Goal: Find contact information: Find contact information

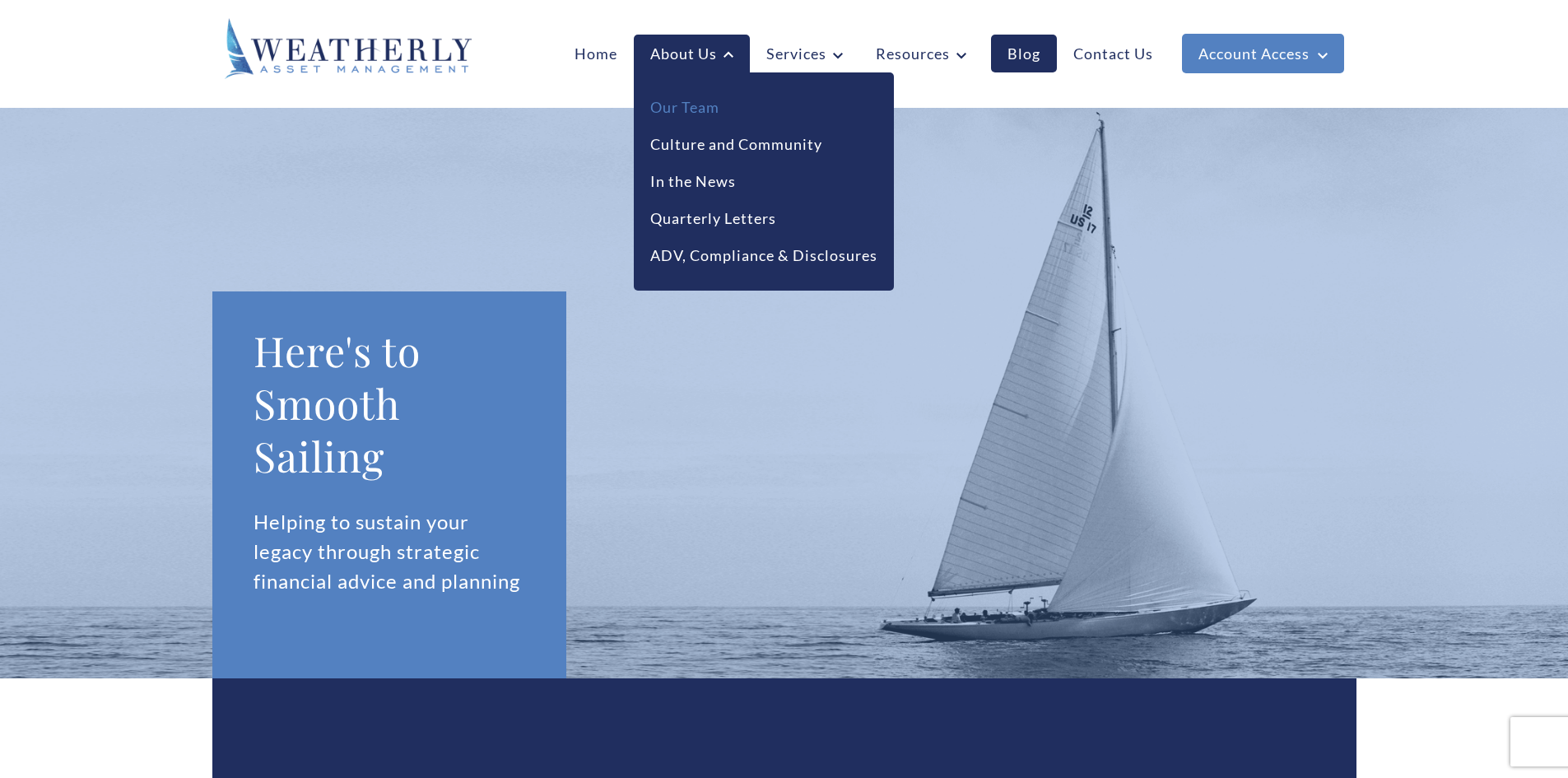
click at [702, 109] on link "Our Team" at bounding box center [684, 107] width 69 height 22
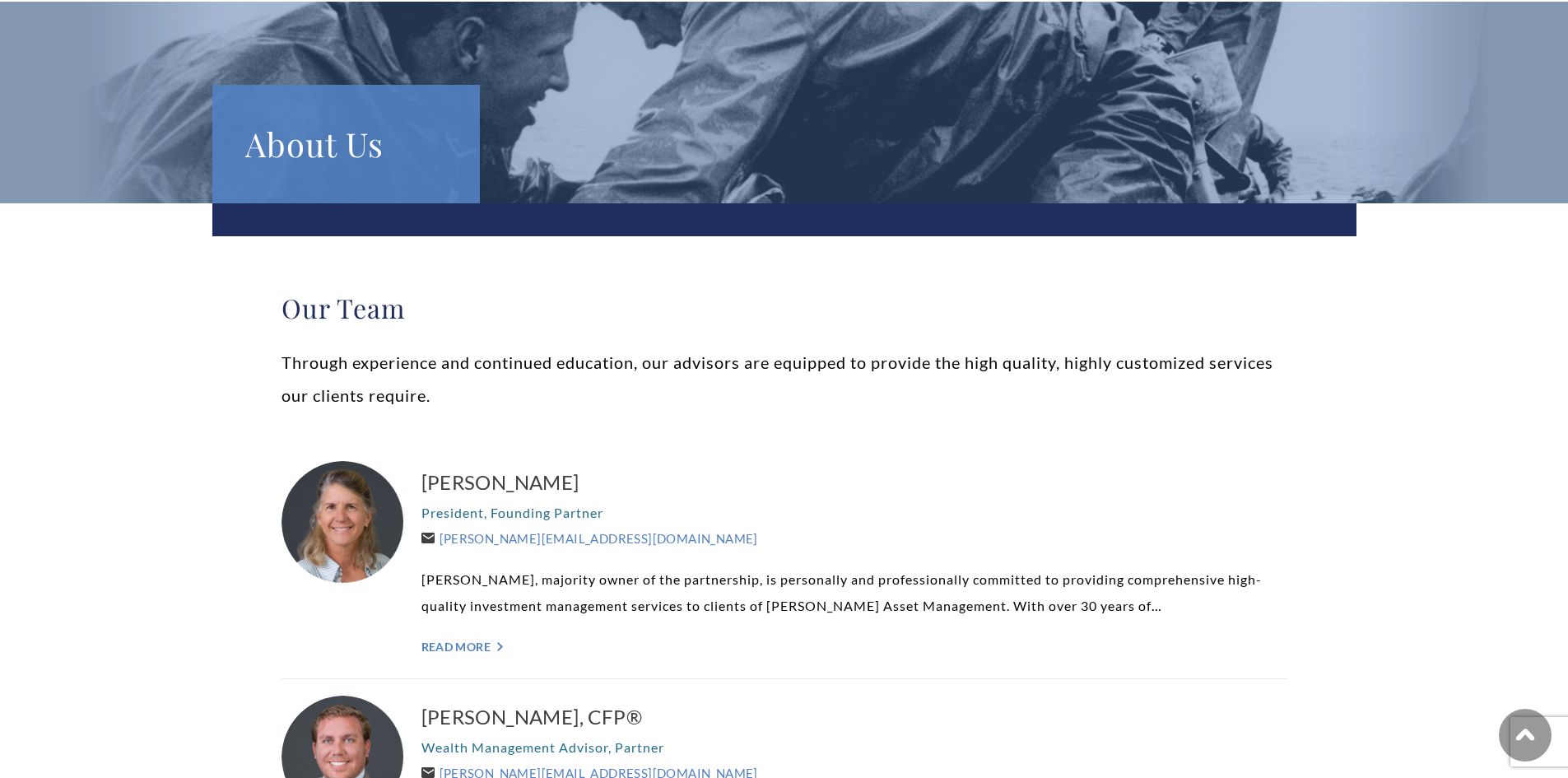
scroll to position [247, 0]
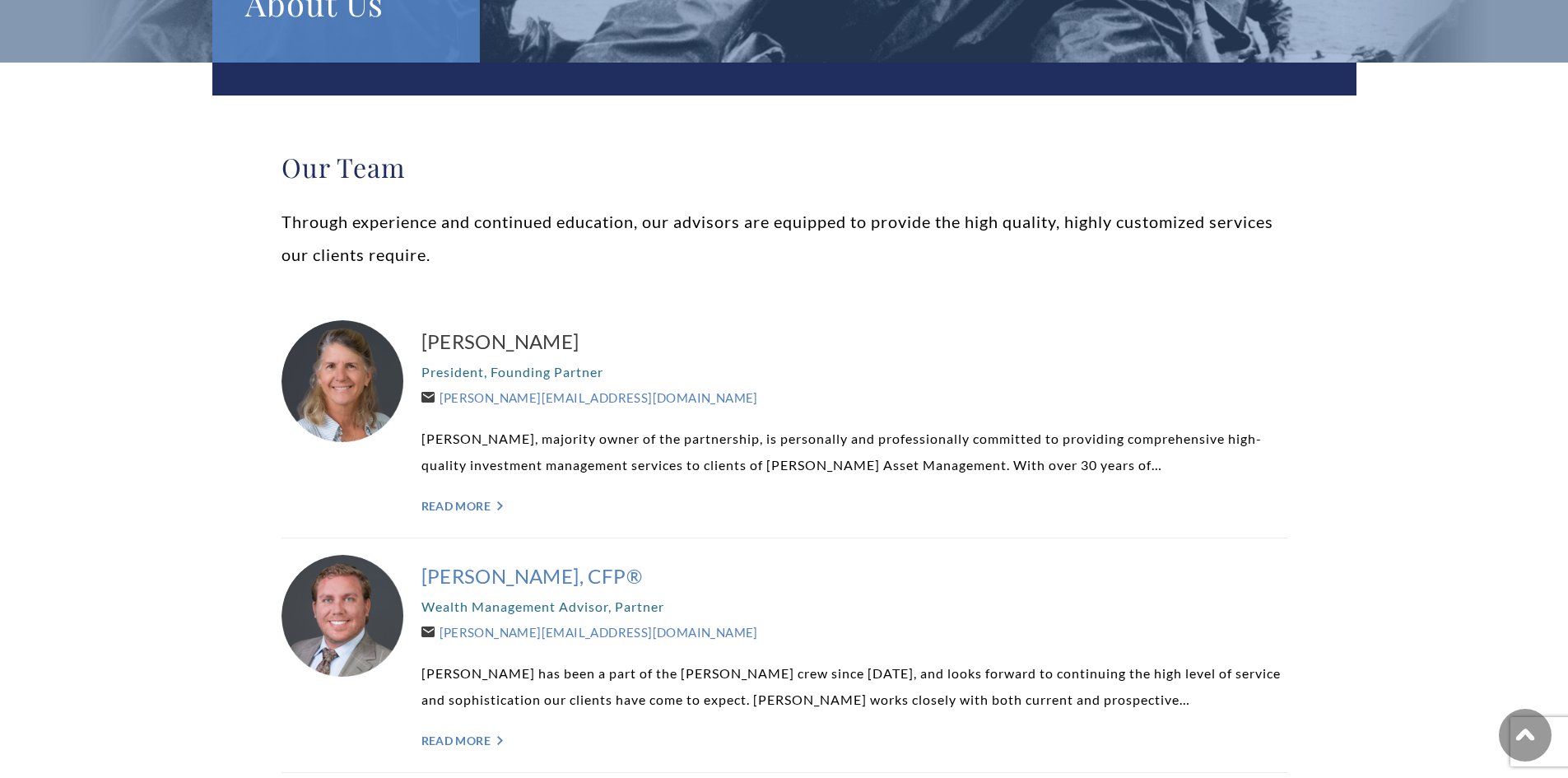
click at [555, 571] on h3 "Brent Armstrong, CFP®" at bounding box center [855, 575] width 866 height 26
